Goal: Navigation & Orientation: Find specific page/section

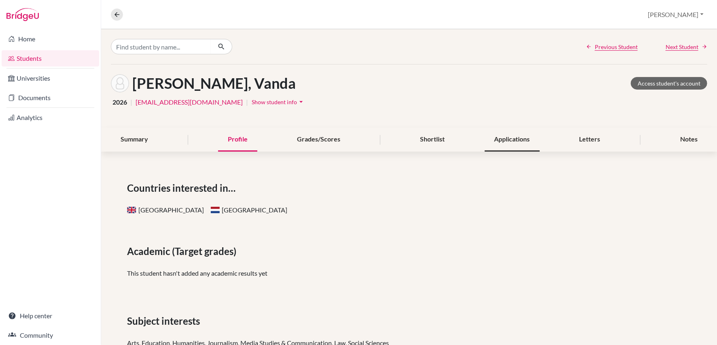
click at [497, 138] on div "Applications" at bounding box center [512, 140] width 55 height 24
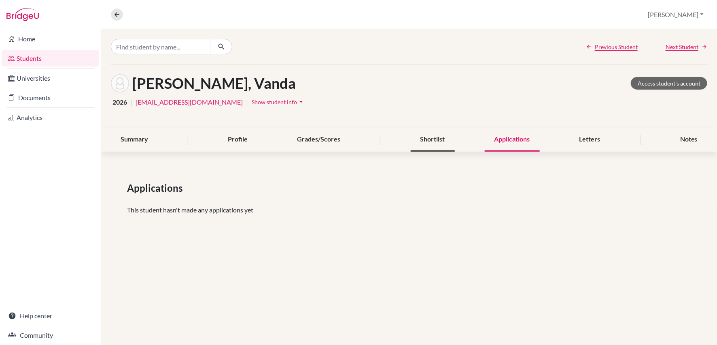
click at [426, 140] on div "Shortlist" at bounding box center [433, 140] width 44 height 24
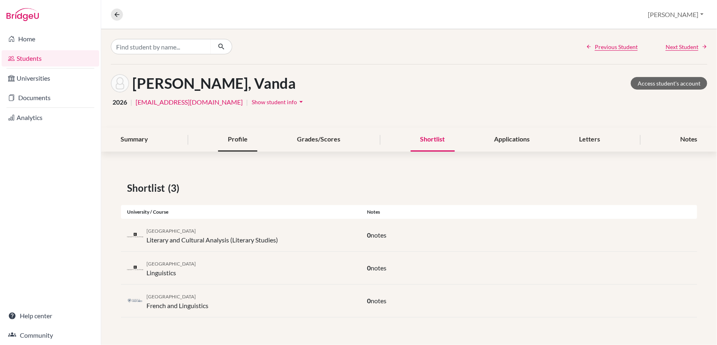
click at [229, 148] on div "Profile" at bounding box center [237, 140] width 39 height 24
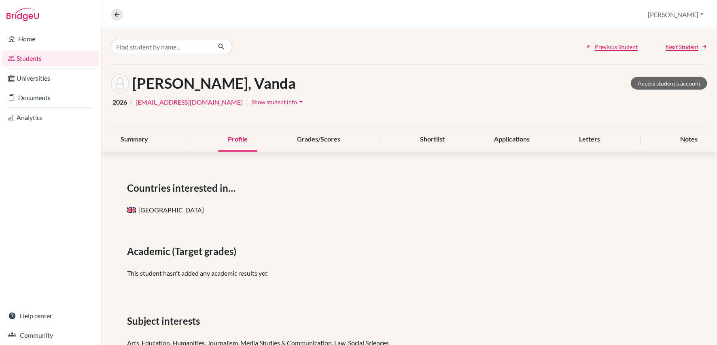
click at [252, 104] on span "Show student info" at bounding box center [274, 101] width 45 height 7
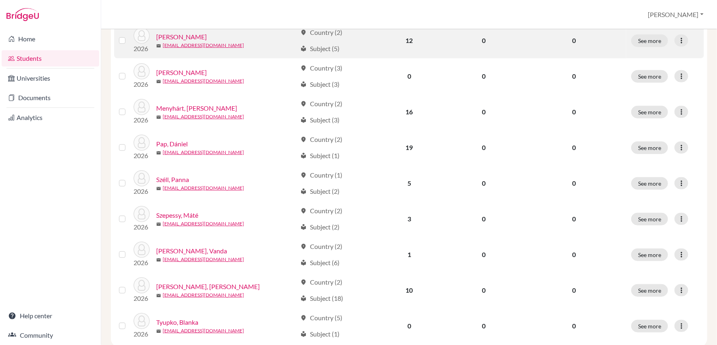
scroll to position [228, 0]
